Goal: Complete application form: Complete application form

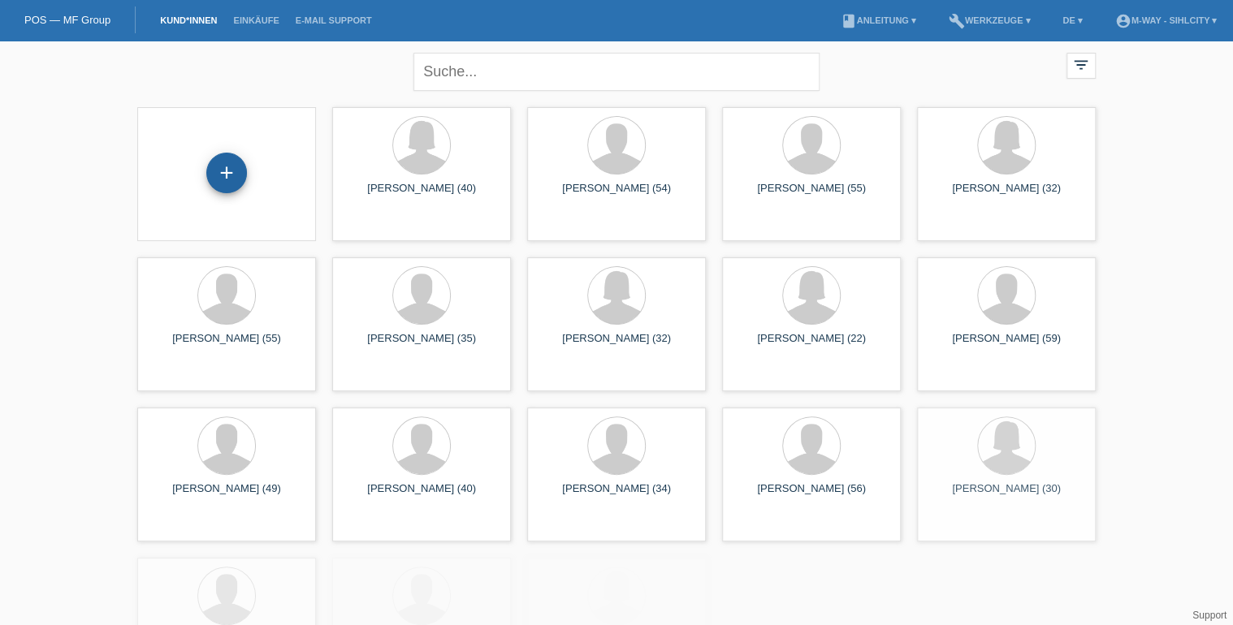
click at [224, 172] on div "+" at bounding box center [226, 173] width 41 height 41
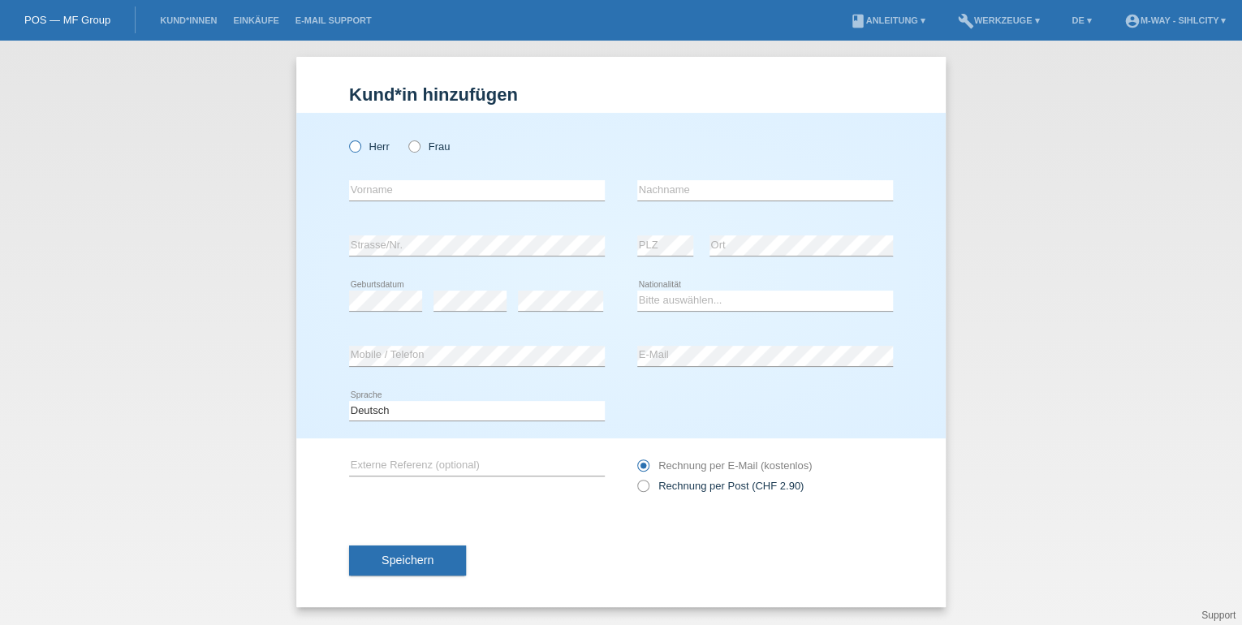
click at [347, 138] on icon at bounding box center [347, 138] width 0 height 0
click at [353, 149] on input "Herr" at bounding box center [354, 145] width 11 height 11
radio input "true"
click at [396, 199] on input "text" at bounding box center [477, 190] width 256 height 20
type input "[PERSON_NAME]"
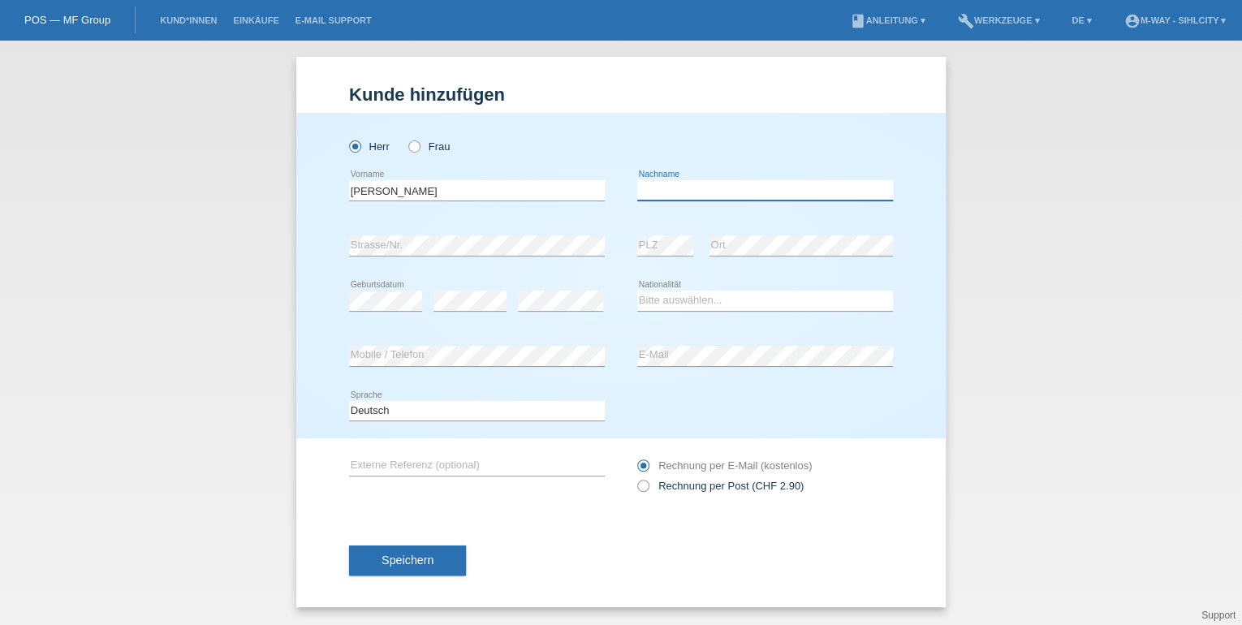
click at [816, 192] on input "text" at bounding box center [765, 190] width 256 height 20
type input "[PERSON_NAME]"
click at [672, 291] on select "Bitte auswählen... Schweiz Deutschland Liechtenstein Österreich ------------ Af…" at bounding box center [765, 300] width 256 height 19
select select "ES"
click at [637, 291] on select "Bitte auswählen... Schweiz Deutschland Liechtenstein Österreich ------------ Af…" at bounding box center [765, 300] width 256 height 19
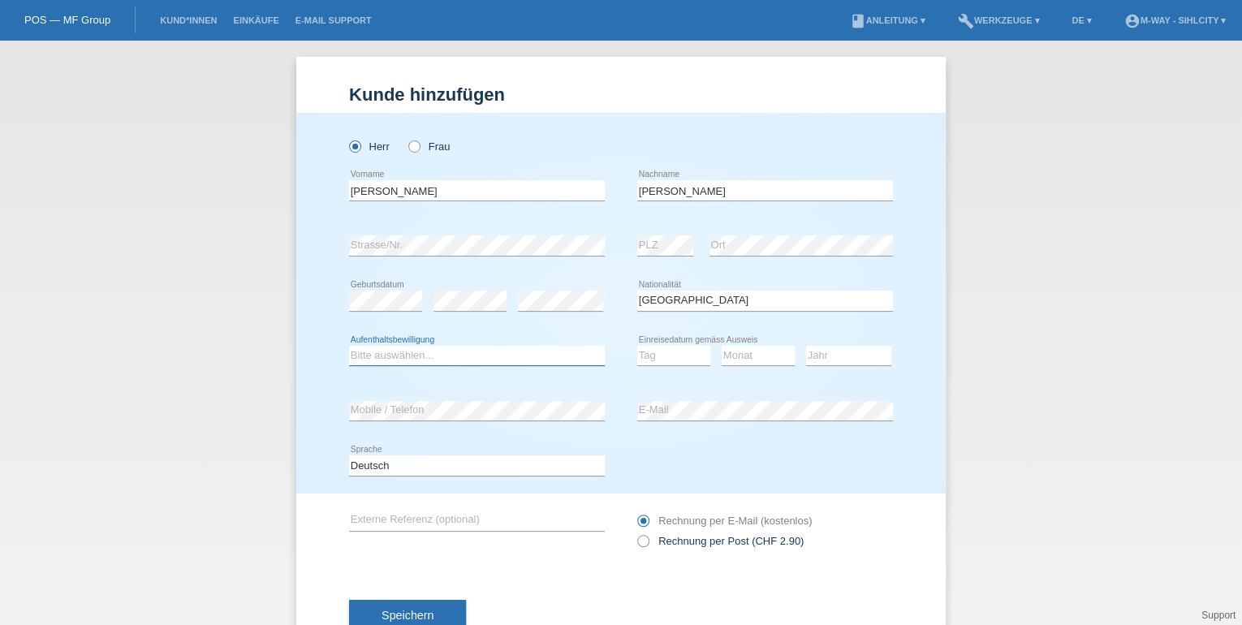
click at [468, 354] on select "Bitte auswählen... C B B - Flüchtlingsstatus Andere" at bounding box center [477, 355] width 256 height 19
select select "B"
click at [349, 346] on select "Bitte auswählen... C B B - Flüchtlingsstatus Andere" at bounding box center [477, 355] width 256 height 19
click at [647, 356] on select "Tag 01 02 03 04 05 06 07 08 09 10 11" at bounding box center [673, 355] width 73 height 19
select select "16"
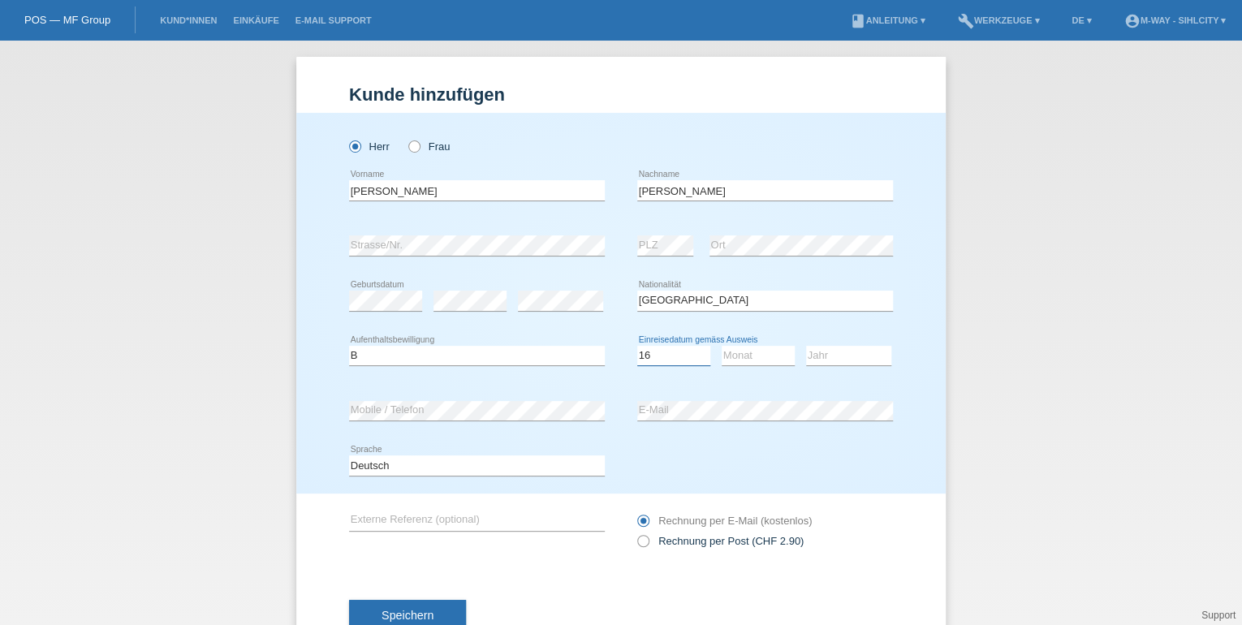
click at [637, 346] on select "Tag 01 02 03 04 05 06 07 08 09 10 11" at bounding box center [673, 355] width 73 height 19
click at [771, 350] on select "Monat 01 02 03 04 05 06 07 08 09 10 11" at bounding box center [758, 355] width 73 height 19
select select "06"
click at [722, 346] on select "Monat 01 02 03 04 05 06 07 08 09 10 11" at bounding box center [758, 355] width 73 height 19
click at [818, 352] on select "Jahr 2025 2024 2023 2022 2021 2020 2019 2018 2017 2016 2015 2014 2013 2012 2011…" at bounding box center [848, 355] width 85 height 19
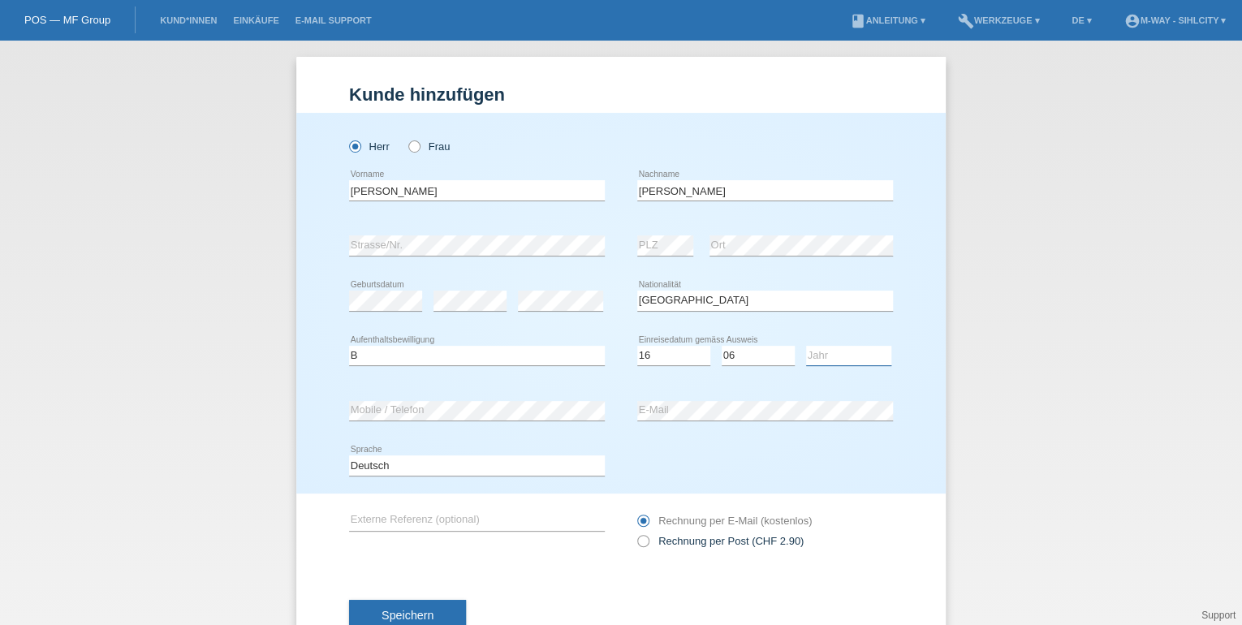
select select "2025"
click at [806, 346] on select "Jahr 2025 2024 2023 2022 2021 2020 2019 2018 2017 2016 2015 2014 2013 2012 2011…" at bounding box center [848, 355] width 85 height 19
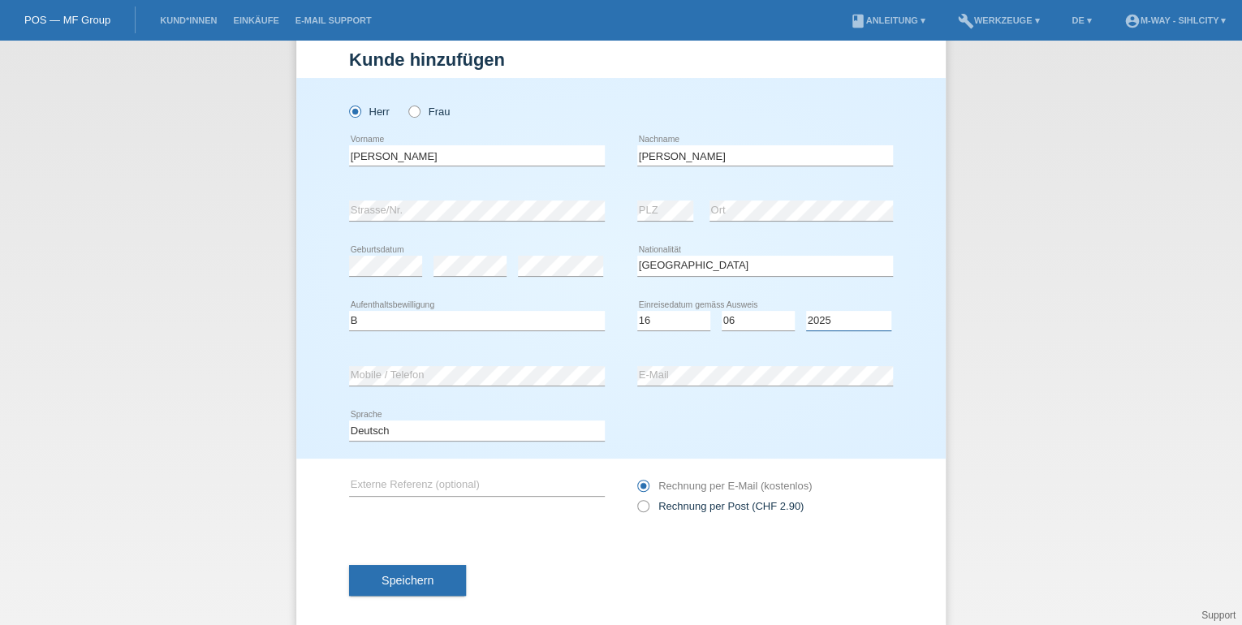
scroll to position [53, 0]
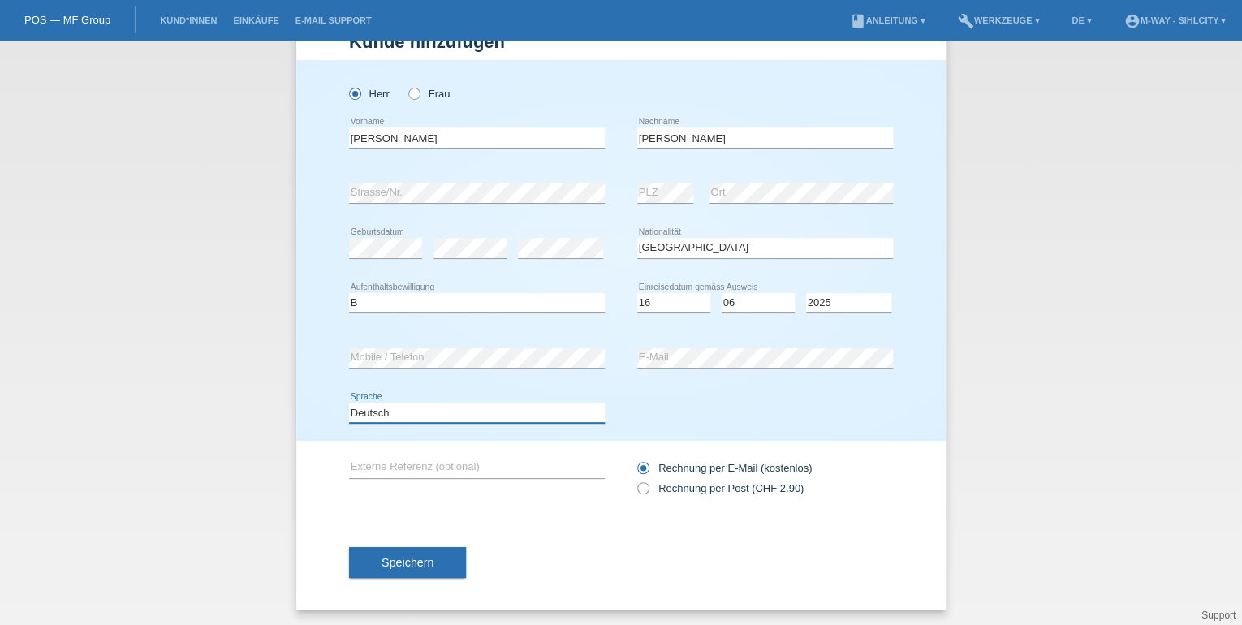
click at [425, 409] on select "Deutsch Français Italiano English" at bounding box center [477, 412] width 256 height 19
select select "fr"
click at [349, 403] on select "Deutsch Français Italiano English" at bounding box center [477, 412] width 256 height 19
click at [421, 572] on button "Speichern" at bounding box center [407, 562] width 117 height 31
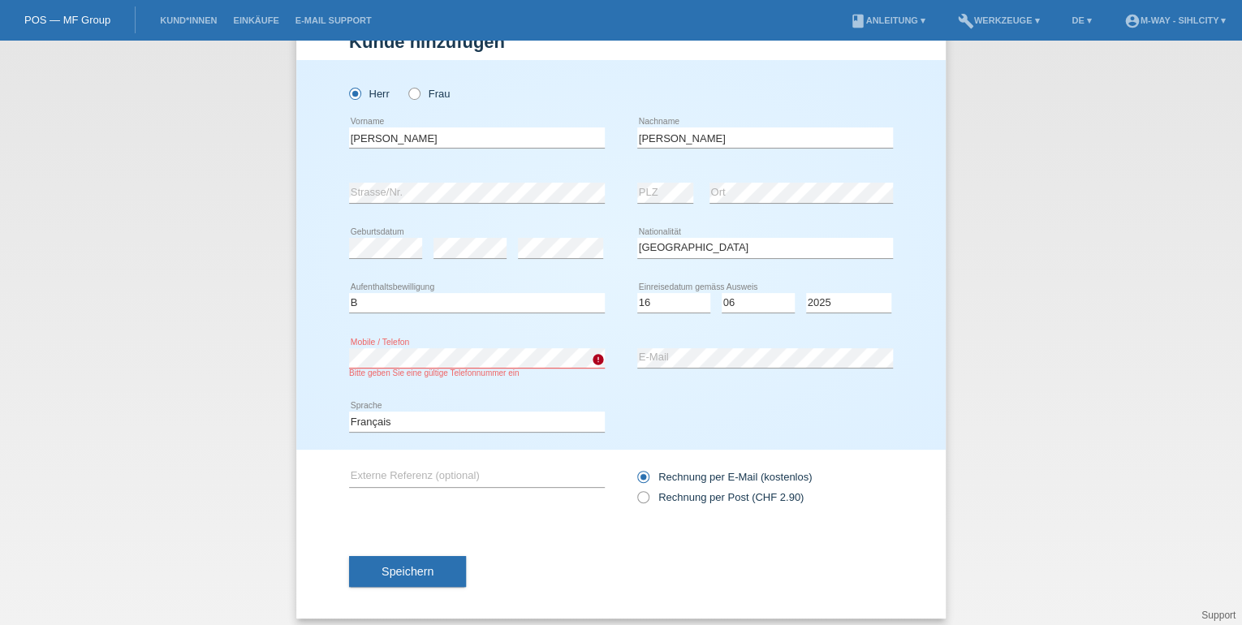
click at [330, 340] on div "Herr Frau Alejandro error Vorname error C" at bounding box center [621, 255] width 650 height 390
click at [439, 565] on button "Speichern" at bounding box center [407, 571] width 117 height 31
click at [406, 574] on span "Speichern" at bounding box center [408, 571] width 52 height 13
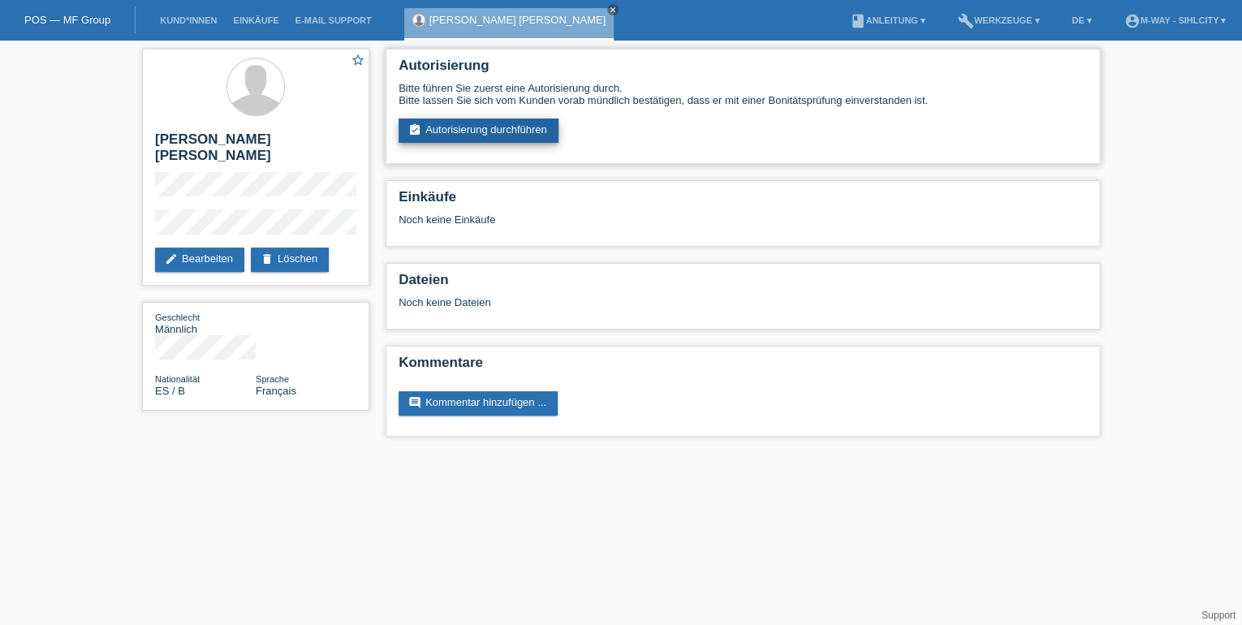
click at [464, 130] on link "assignment_turned_in Autorisierung durchführen" at bounding box center [479, 131] width 160 height 24
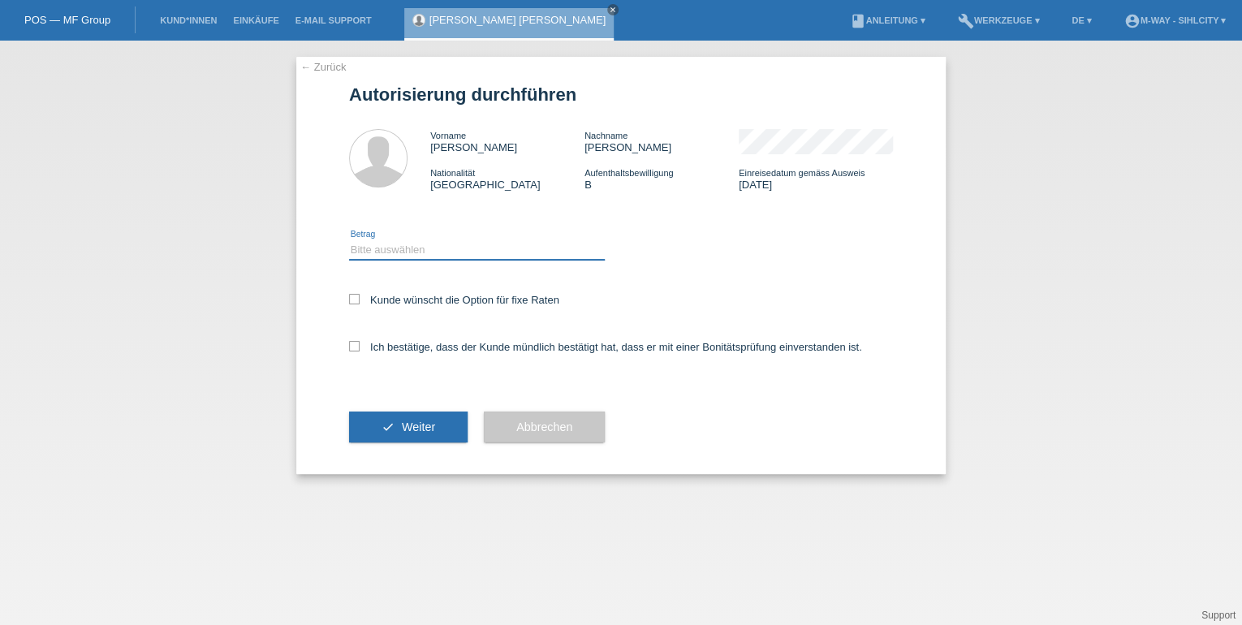
click at [442, 241] on select "Bitte auswählen CHF 1.00 - CHF 499.00 CHF 500.00 - CHF 1'999.00 CHF 2'000.00 - …" at bounding box center [477, 249] width 256 height 19
select select "3"
click at [349, 240] on select "Bitte auswählen CHF 1.00 - CHF 499.00 CHF 500.00 - CHF 1'999.00 CHF 2'000.00 - …" at bounding box center [477, 249] width 256 height 19
click at [357, 300] on icon at bounding box center [354, 299] width 11 height 11
click at [357, 300] on input "Kunde wünscht die Option für fixe Raten" at bounding box center [354, 299] width 11 height 11
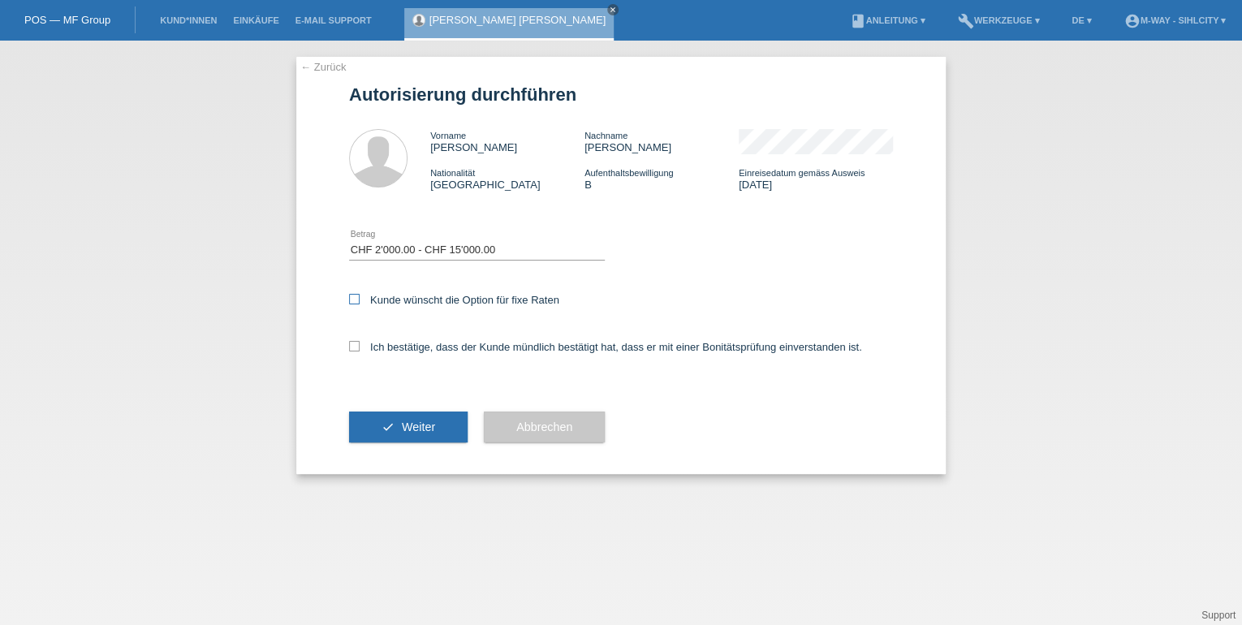
checkbox input "true"
click at [354, 350] on icon at bounding box center [354, 346] width 11 height 11
click at [354, 350] on input "Ich bestätige, dass der Kunde mündlich bestätigt hat, dass er mit einer Bonität…" at bounding box center [354, 346] width 11 height 11
checkbox input "true"
click at [415, 429] on span "Weiter" at bounding box center [418, 427] width 33 height 13
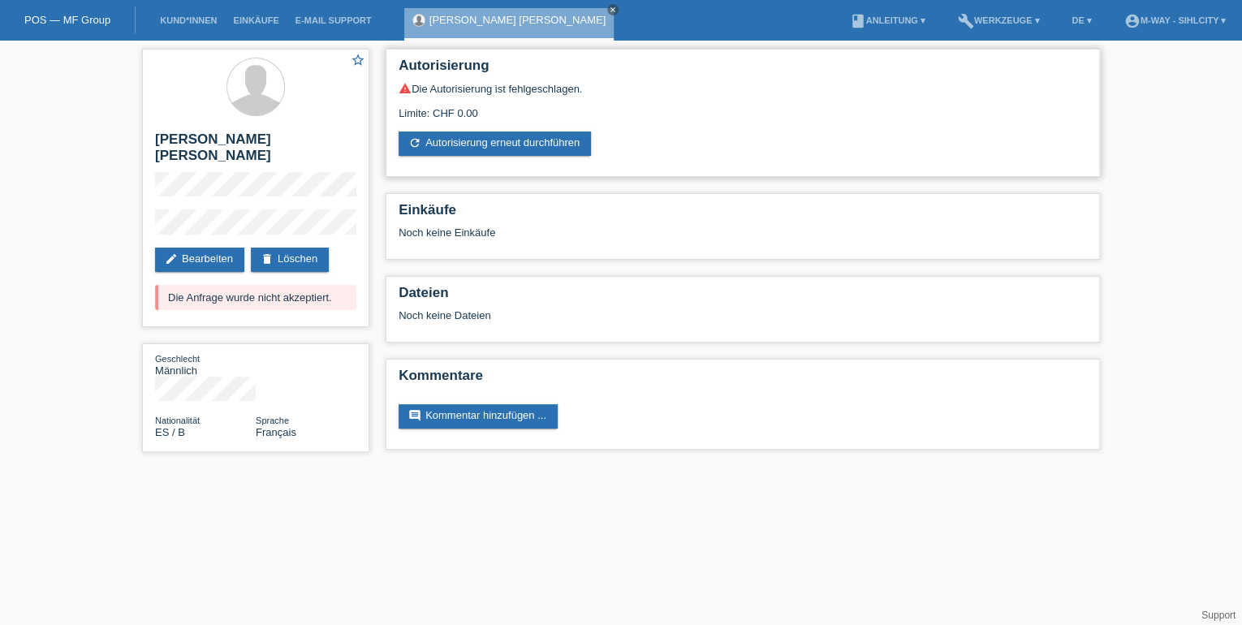
click at [470, 114] on div "Limite: CHF 0.00" at bounding box center [743, 107] width 689 height 24
click at [477, 113] on div "Limite: CHF 0.00" at bounding box center [743, 107] width 689 height 24
